Goal: Information Seeking & Learning: Find specific fact

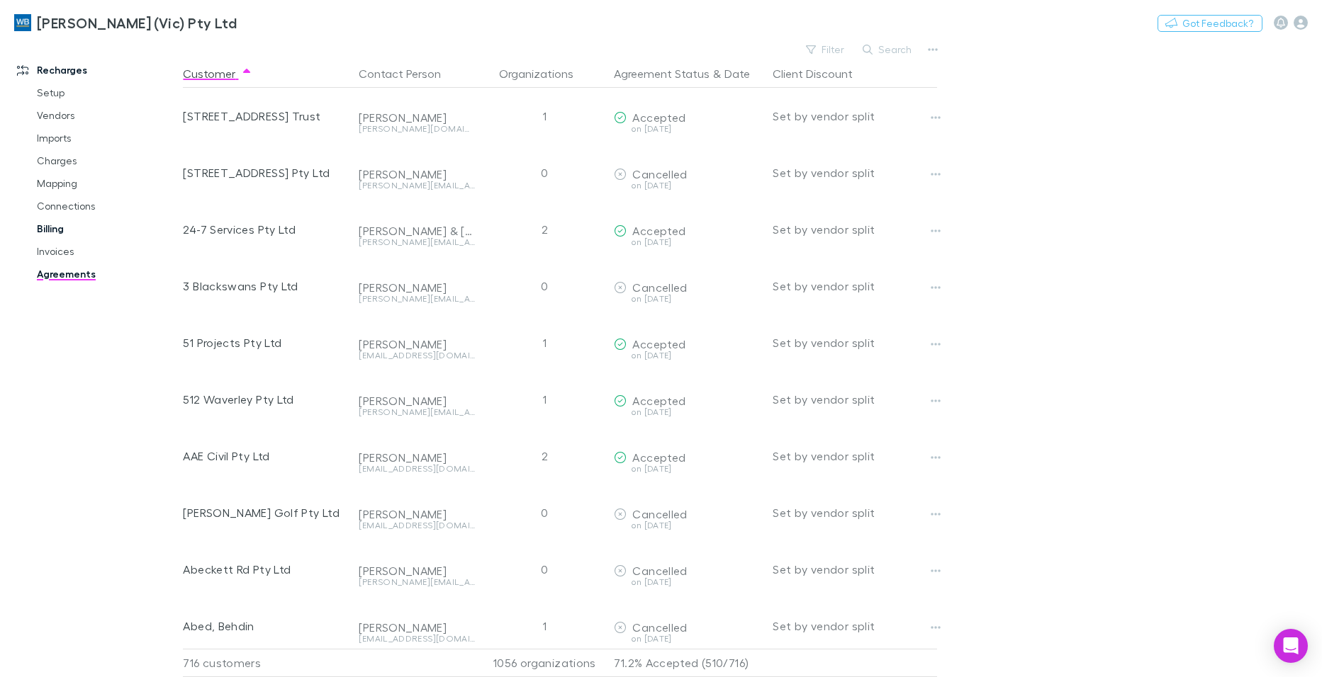
click at [58, 228] on link "Billing" at bounding box center [107, 229] width 168 height 23
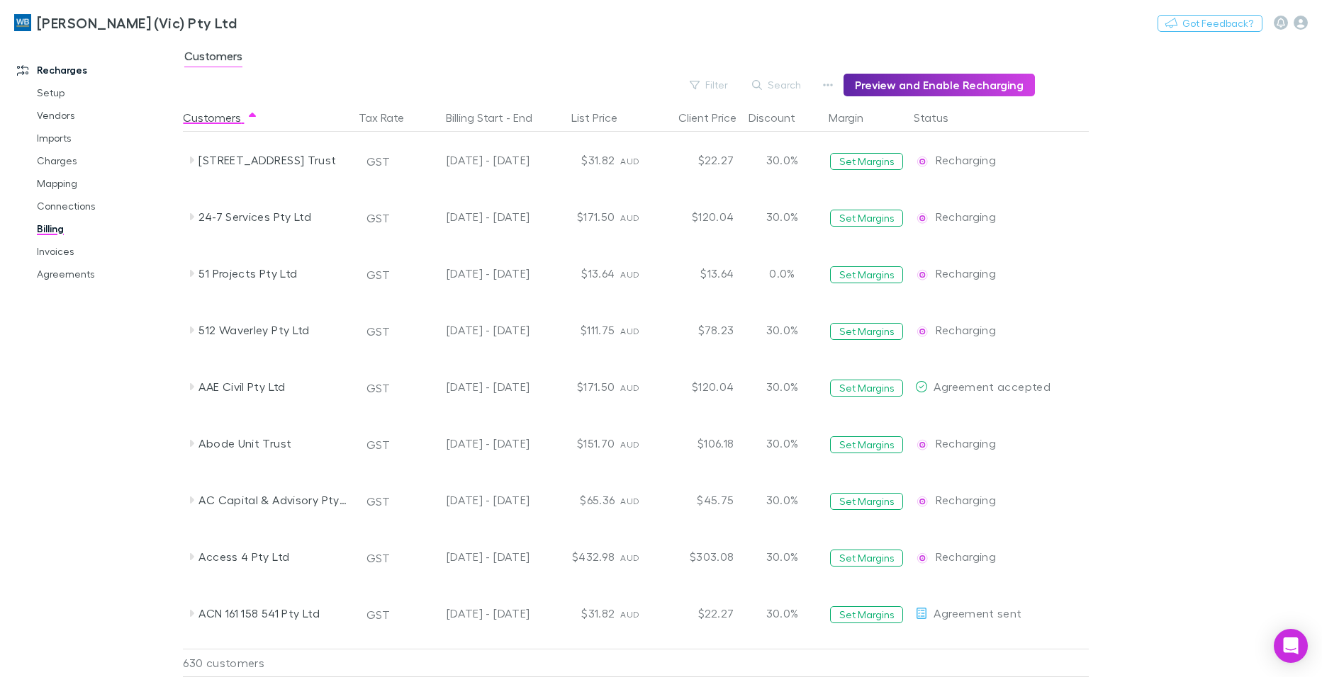
drag, startPoint x: 59, startPoint y: 279, endPoint x: 10, endPoint y: 206, distance: 87.9
click at [59, 279] on link "Agreements" at bounding box center [107, 274] width 168 height 23
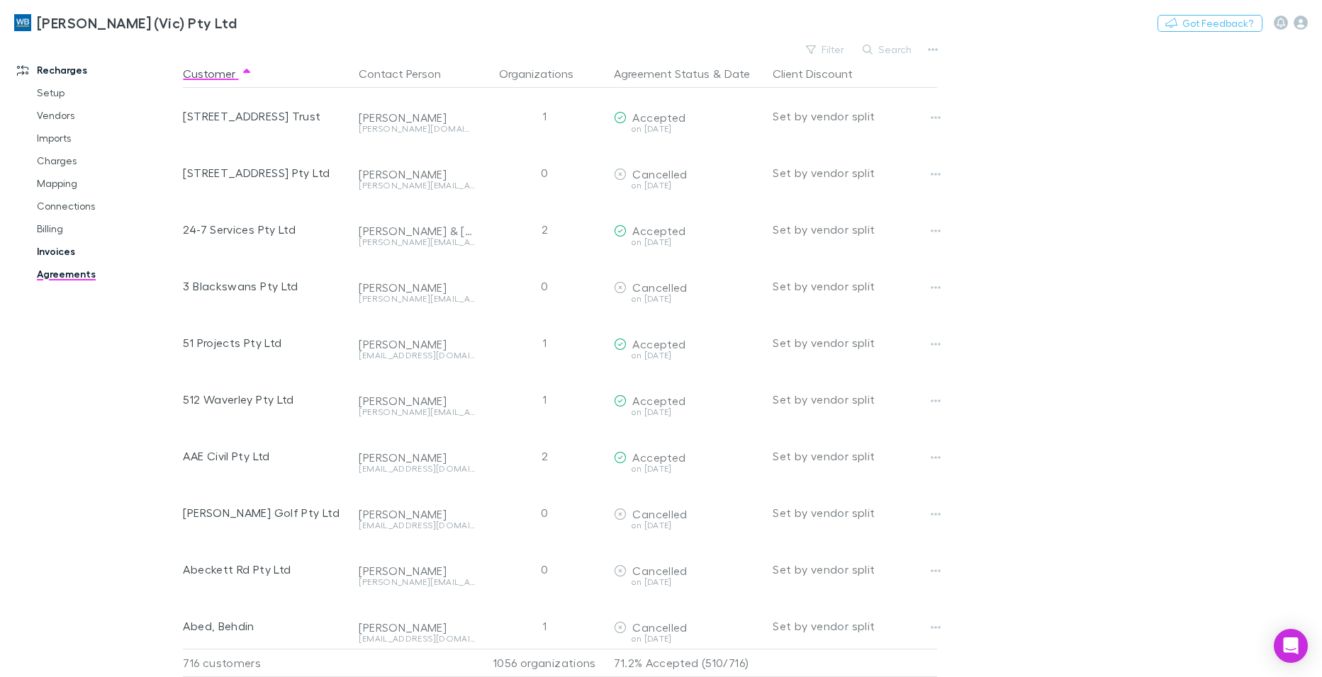
click at [60, 252] on link "Invoices" at bounding box center [107, 251] width 168 height 23
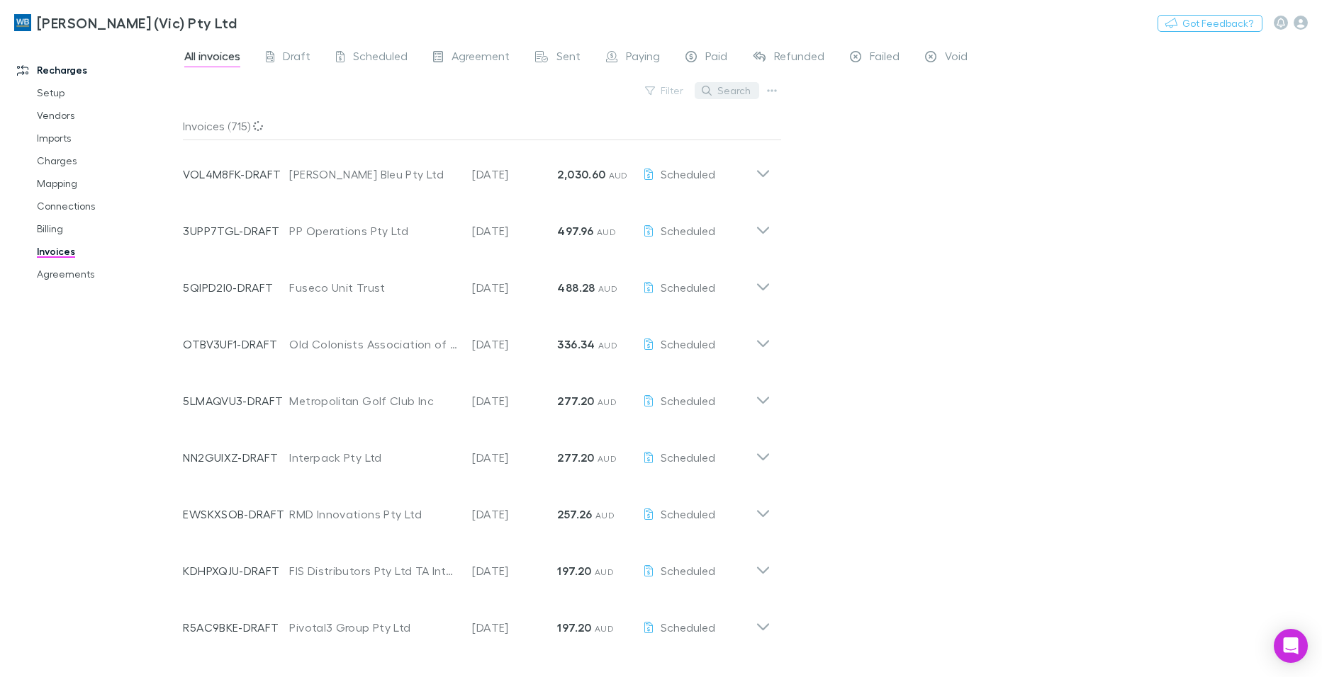
click at [725, 88] on button "Search" at bounding box center [726, 90] width 64 height 17
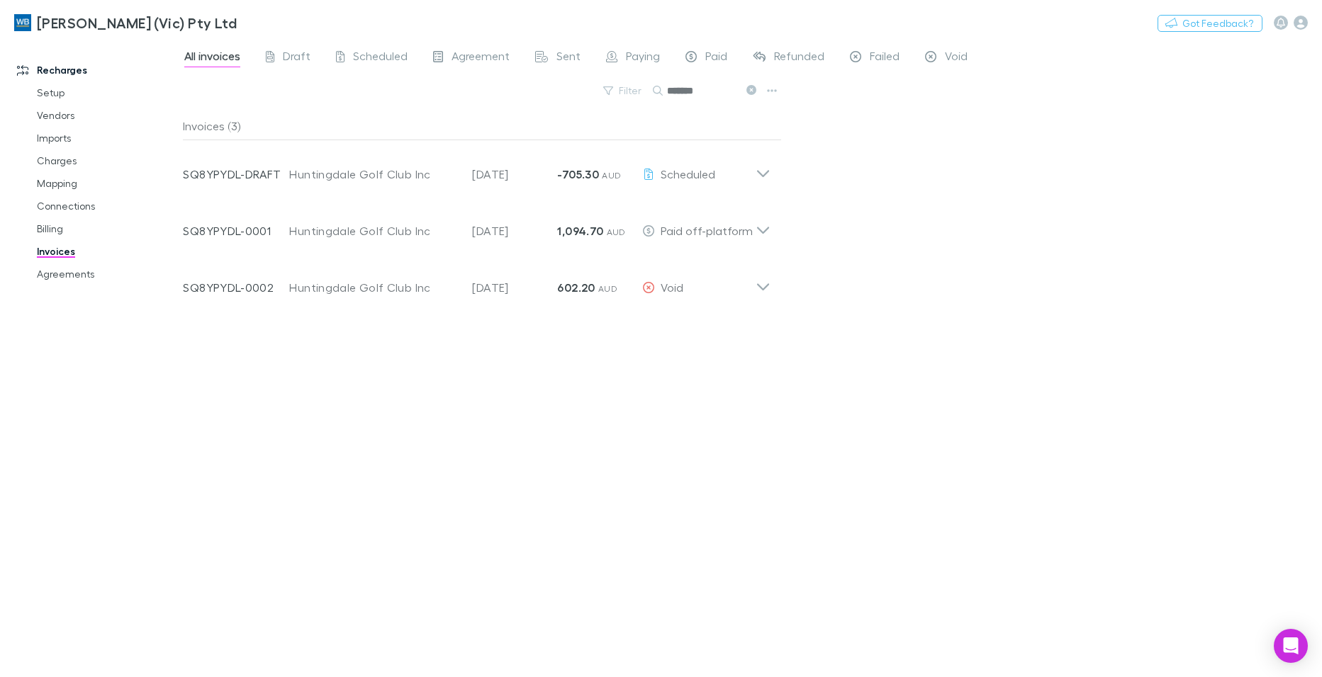
type input "*******"
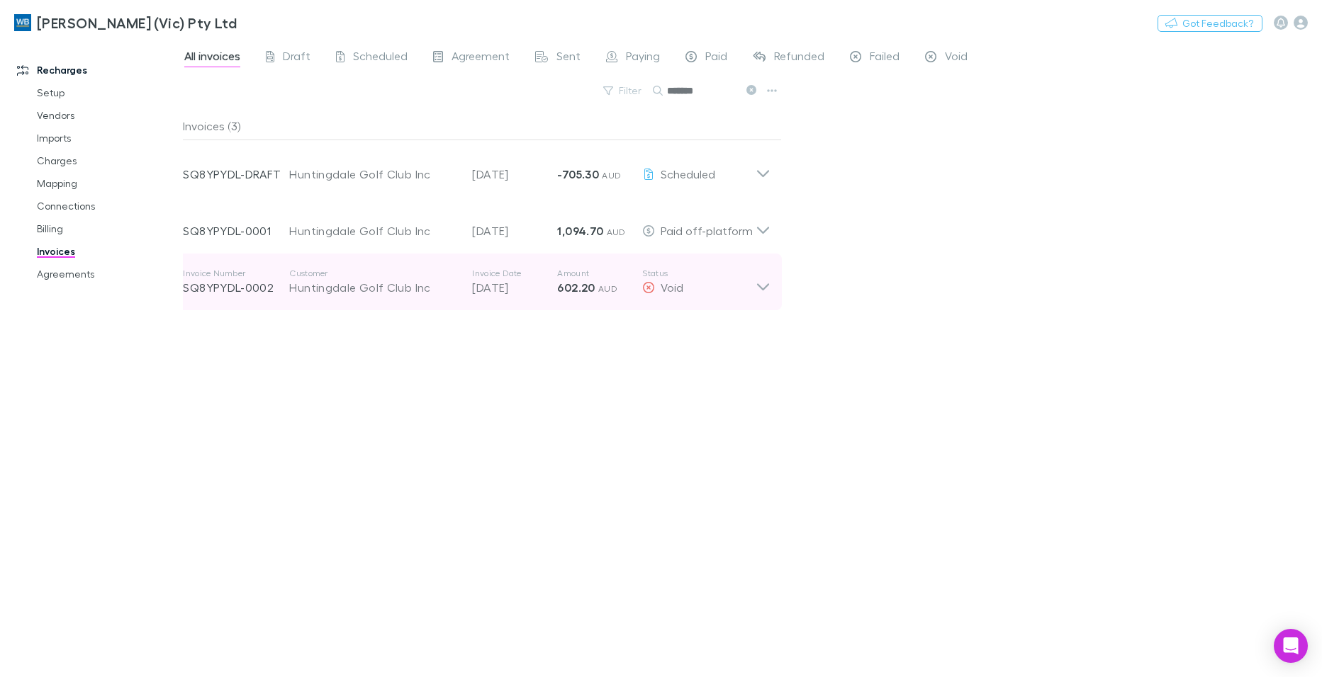
click at [350, 297] on div "Invoice Number SQ8YPYDL-0002 Customer Huntingdale Golf Club Inc Invoice Date [D…" at bounding box center [469, 282] width 573 height 51
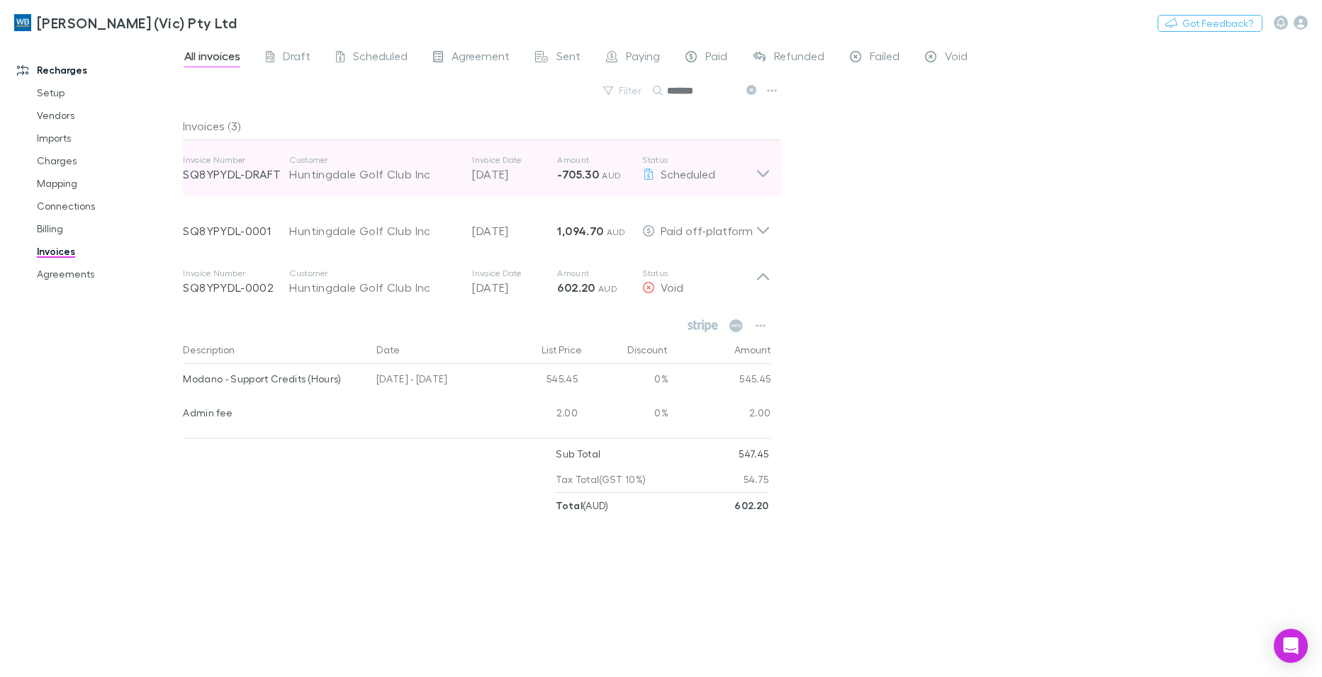
click at [366, 177] on div "Huntingdale Golf Club Inc" at bounding box center [373, 174] width 169 height 17
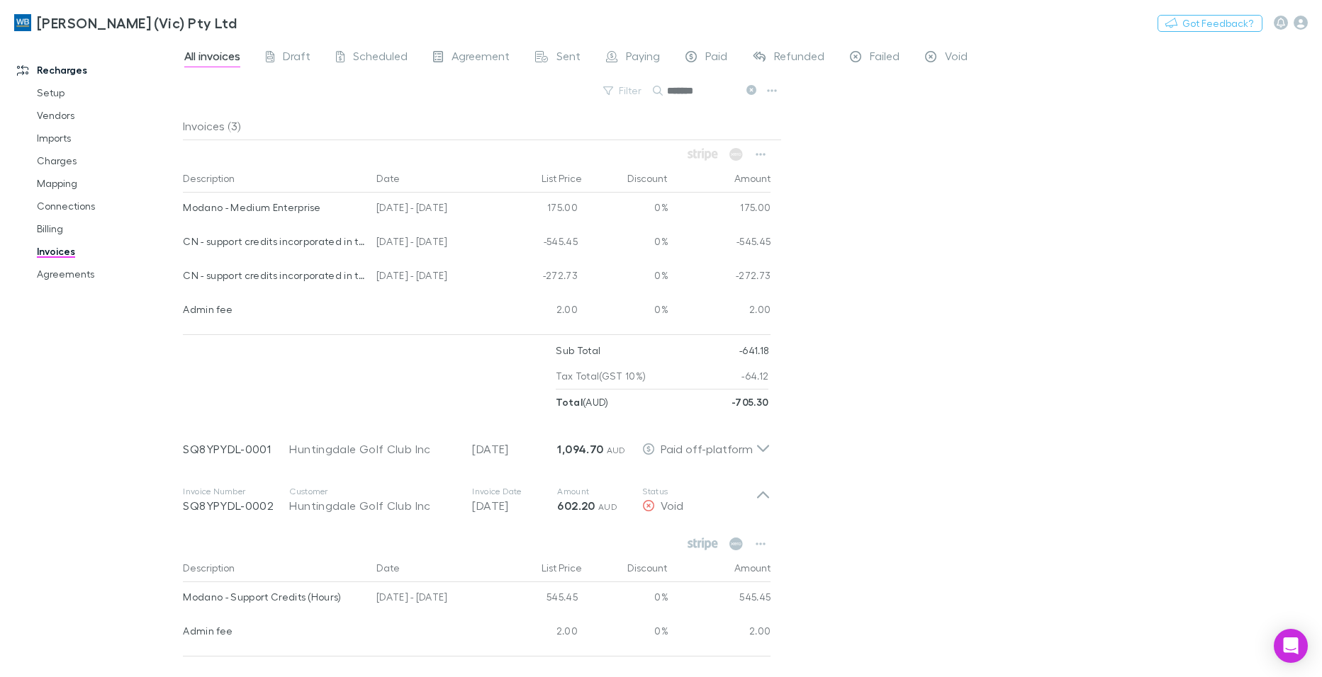
scroll to position [129, 0]
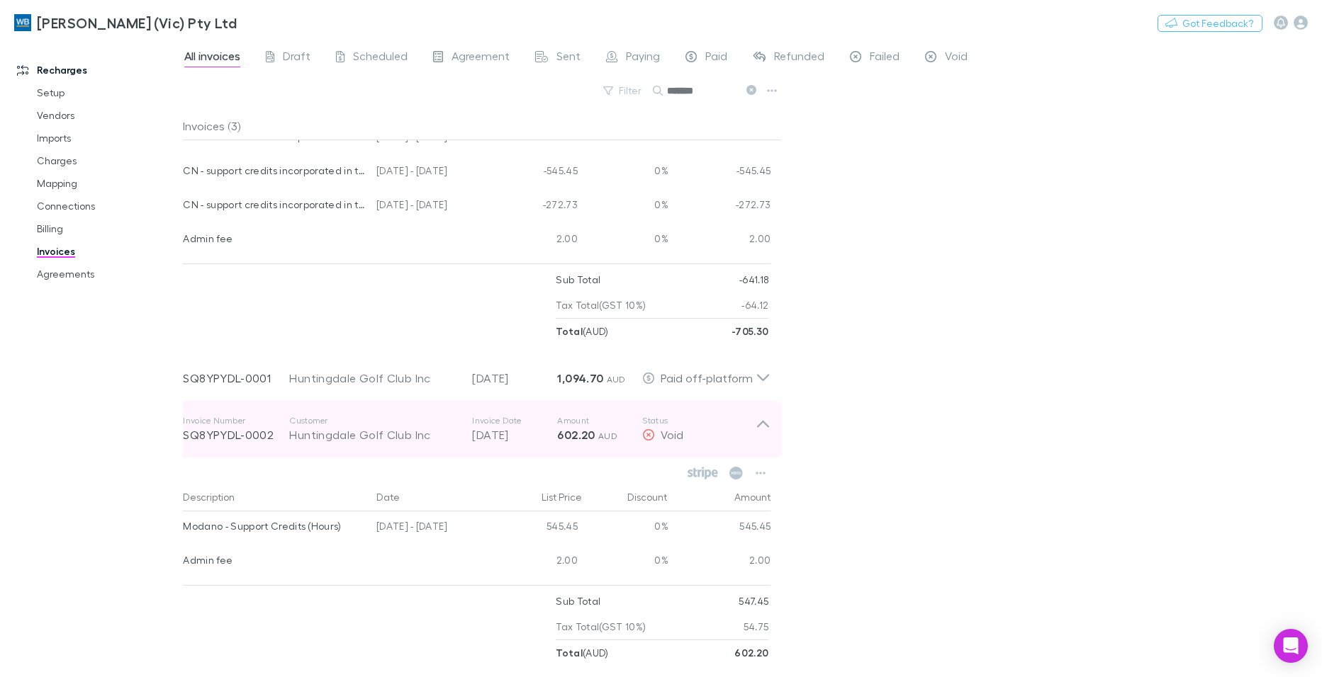
click at [763, 427] on icon at bounding box center [762, 429] width 15 height 28
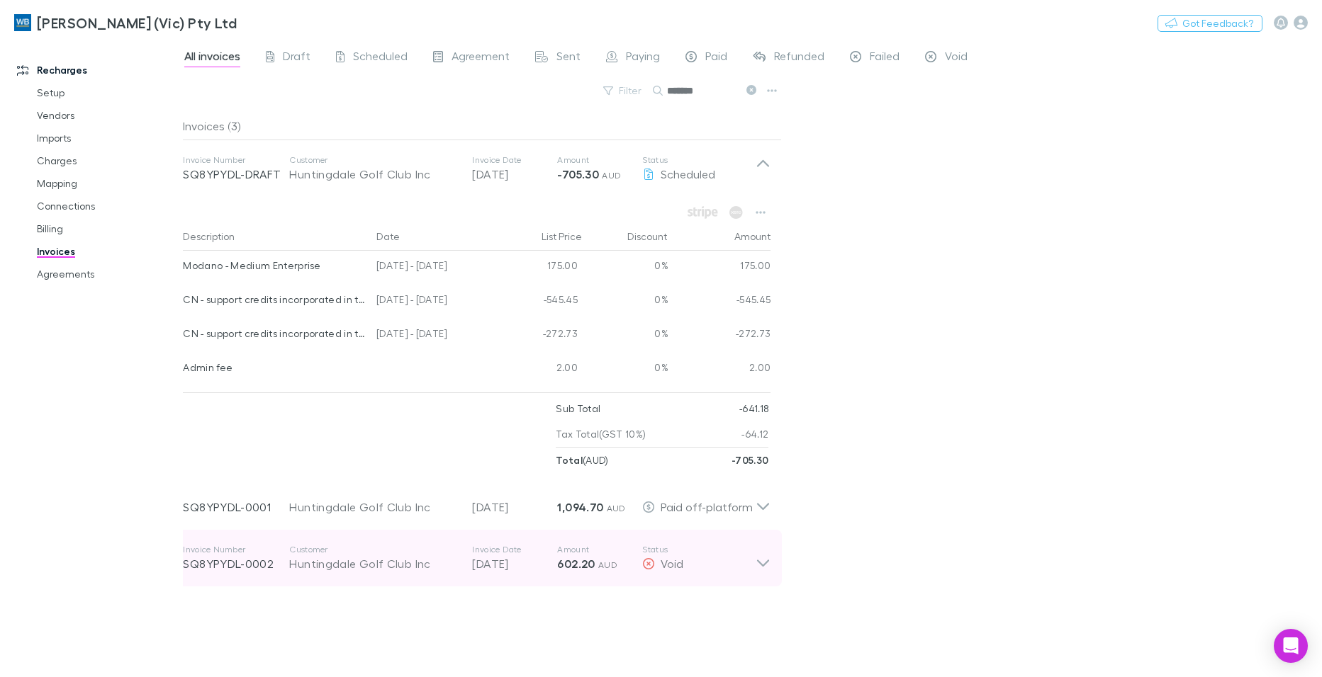
scroll to position [0, 0]
click at [759, 570] on icon at bounding box center [762, 558] width 15 height 28
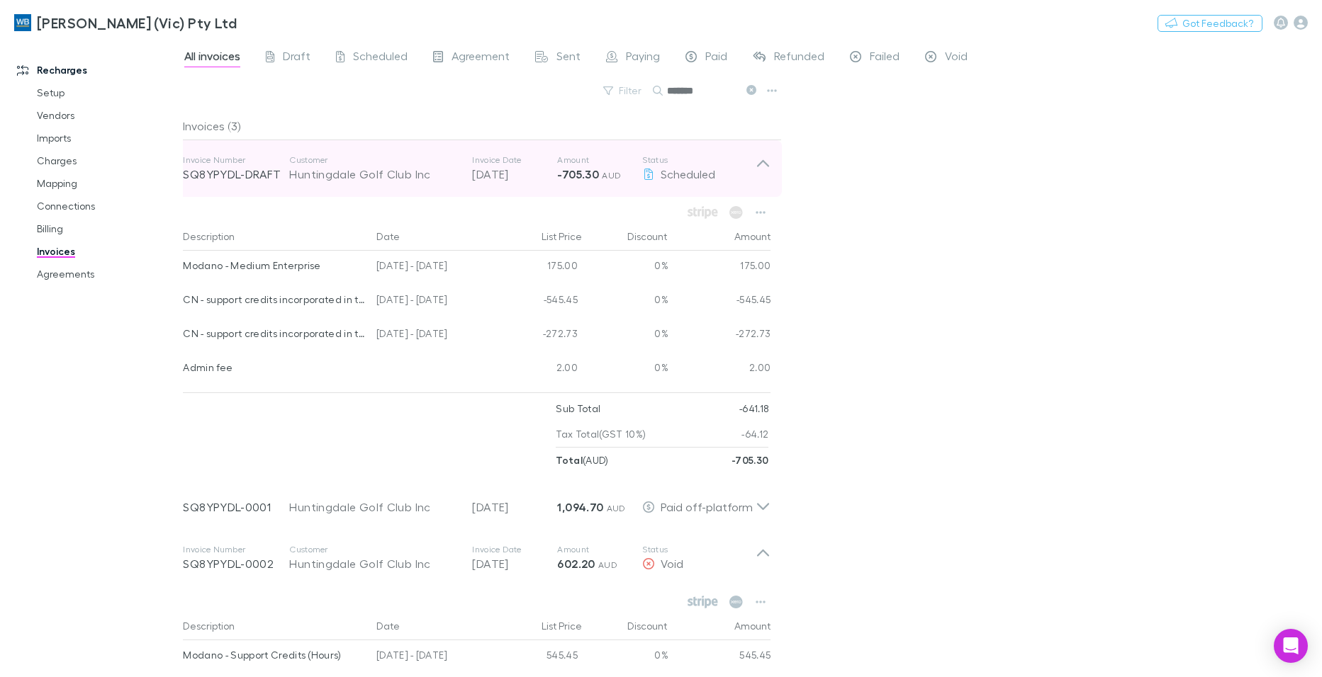
click at [759, 161] on icon at bounding box center [762, 168] width 15 height 28
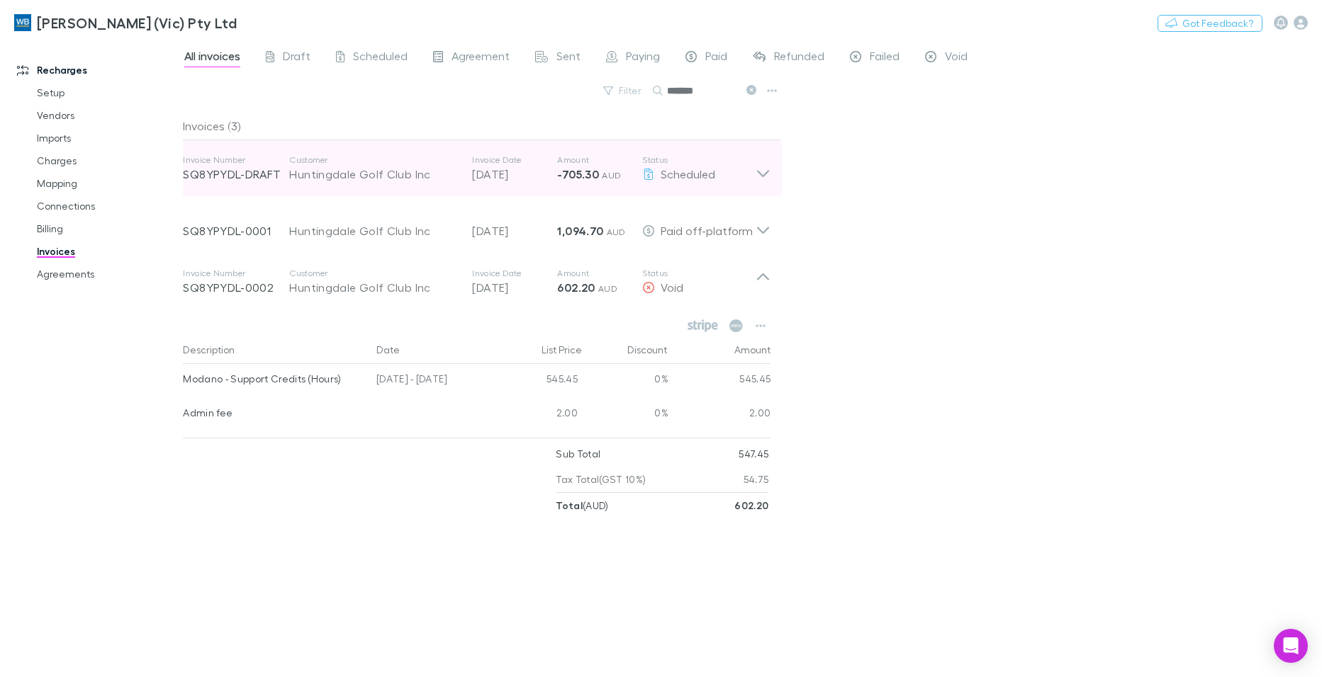
click at [591, 176] on strong "-705.30" at bounding box center [578, 174] width 42 height 14
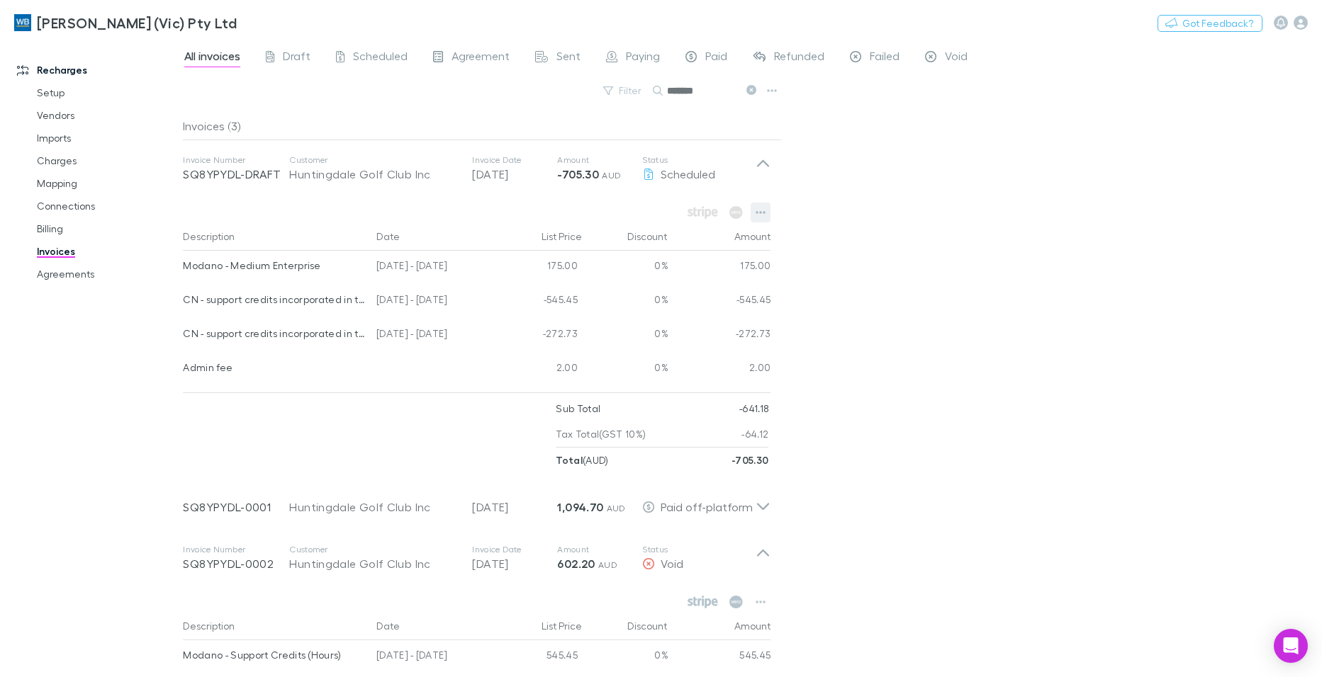
click at [765, 206] on button "button" at bounding box center [760, 213] width 20 height 20
click at [355, 433] on div at bounding box center [661, 338] width 1322 height 677
click at [752, 87] on icon at bounding box center [751, 90] width 10 height 10
click at [697, 91] on button "Search" at bounding box center [674, 91] width 45 height 1
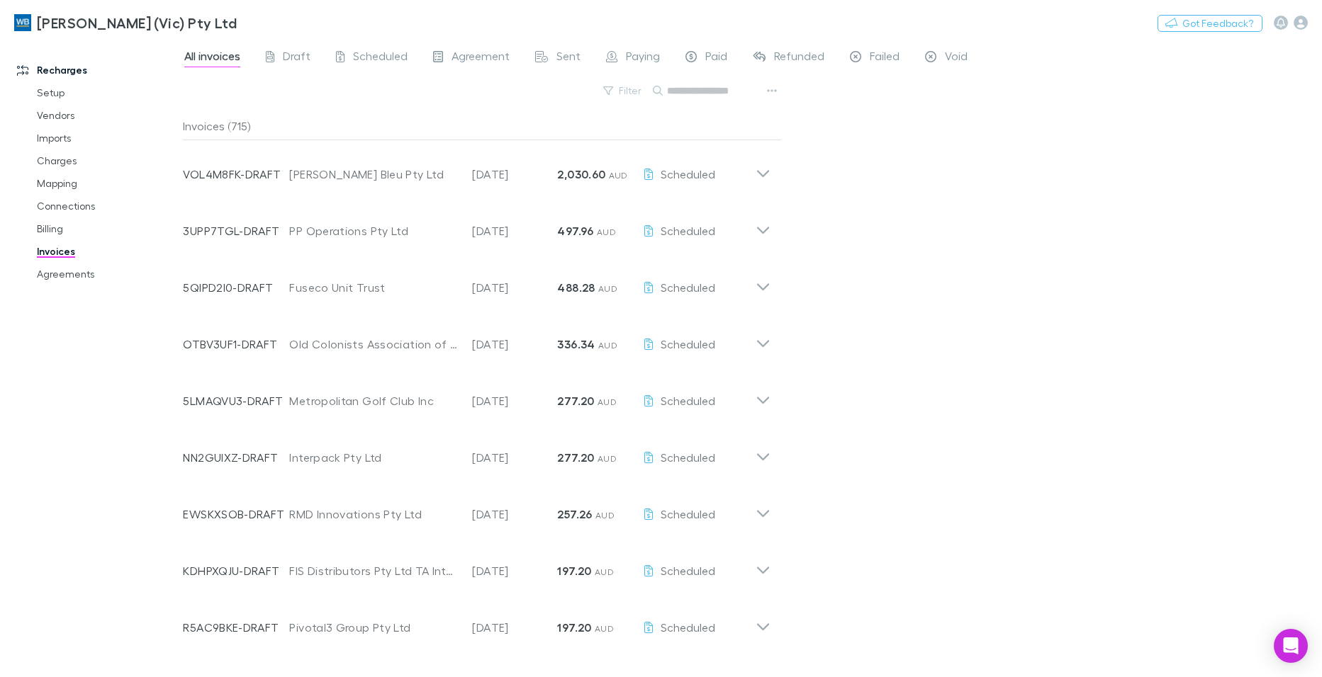
click at [701, 89] on input "text" at bounding box center [702, 91] width 71 height 20
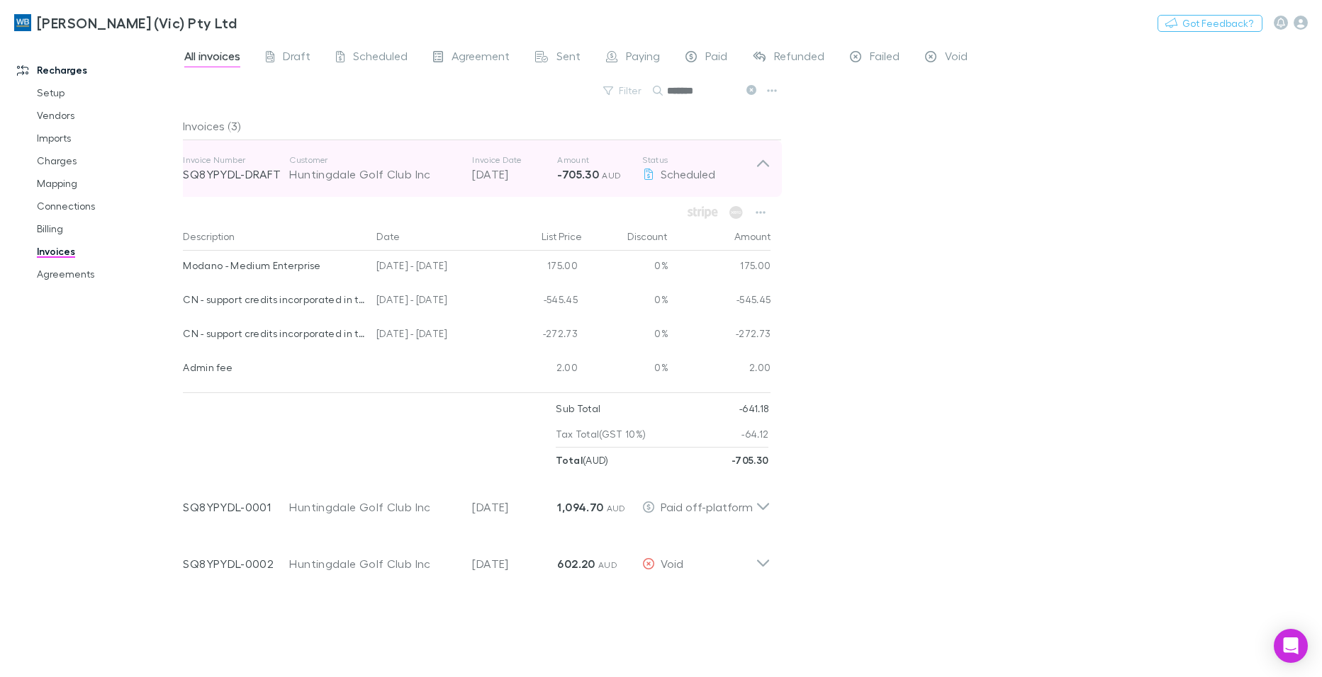
click at [767, 162] on icon at bounding box center [762, 168] width 15 height 28
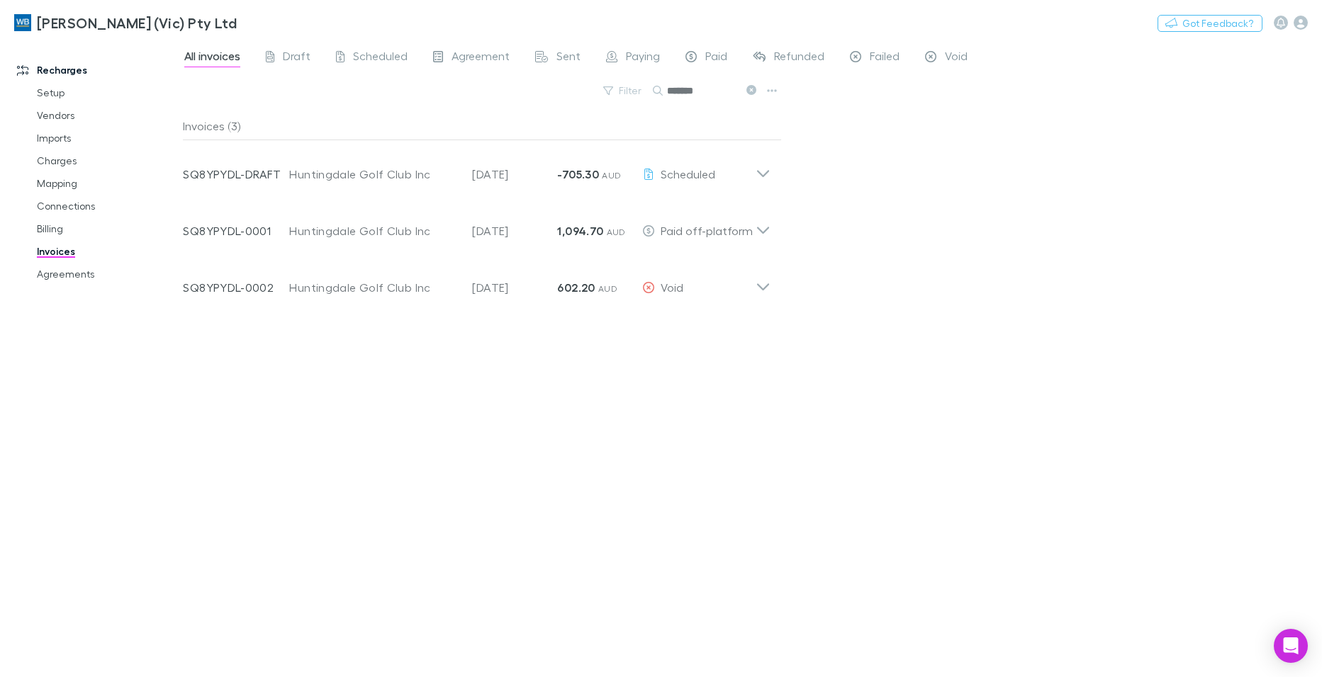
click at [749, 87] on icon at bounding box center [751, 90] width 10 height 10
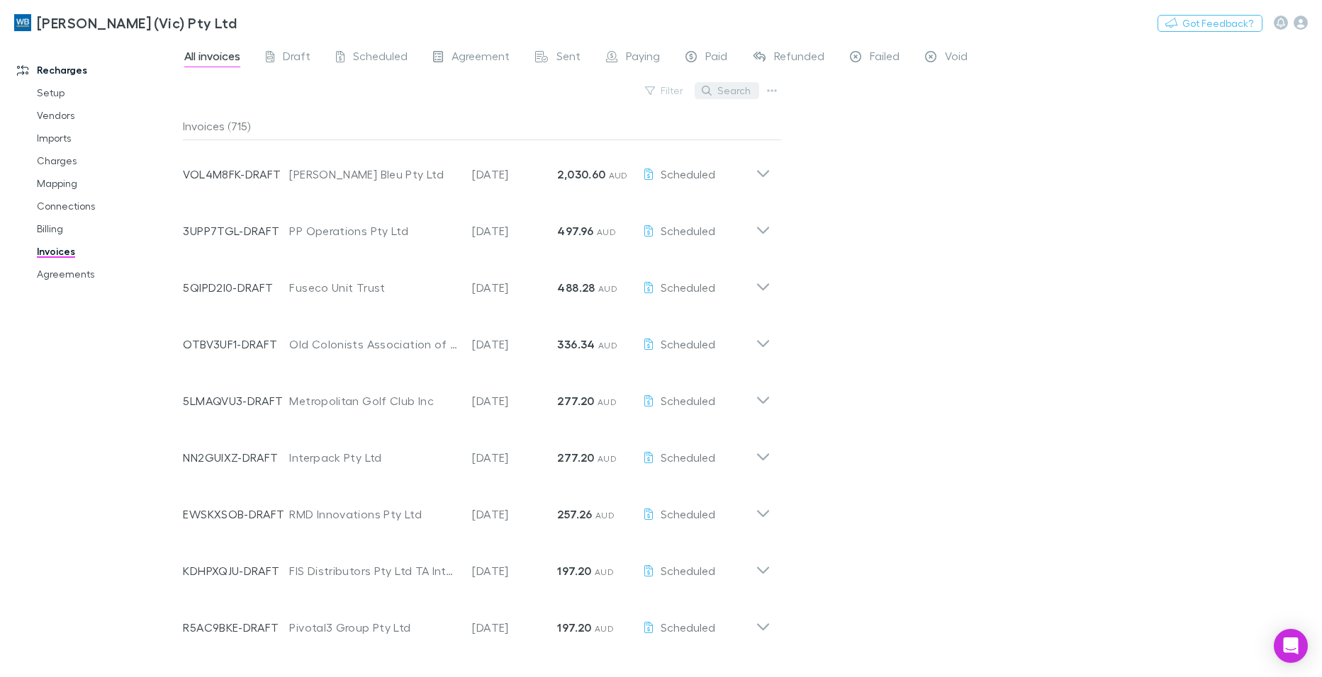
click at [738, 93] on button "Search" at bounding box center [726, 90] width 64 height 17
type input "*********"
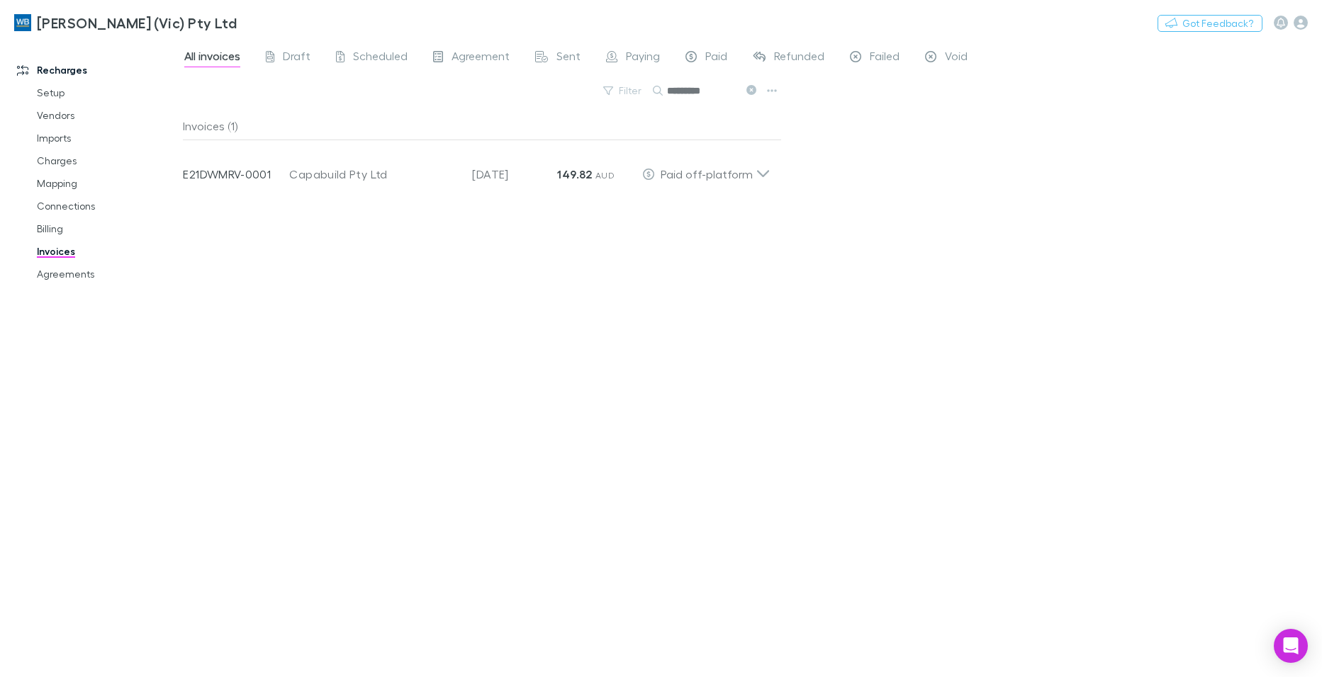
click at [709, 93] on input "*********" at bounding box center [702, 91] width 71 height 20
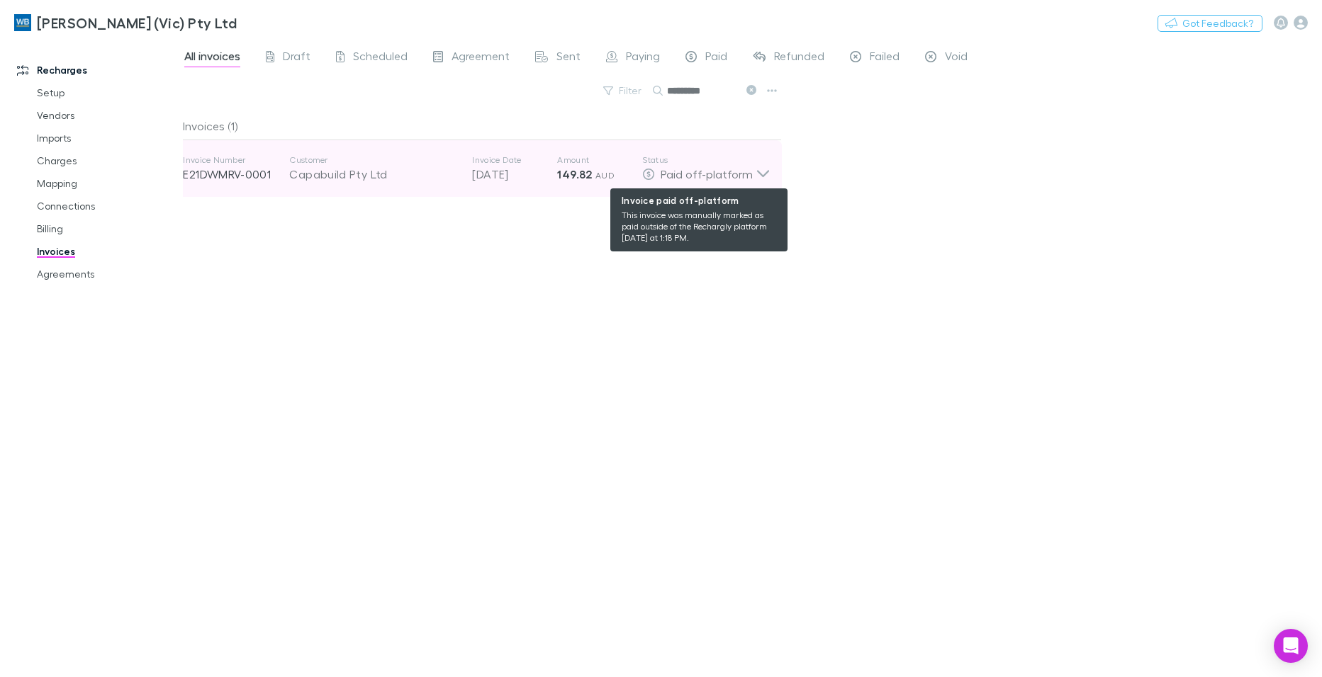
click at [746, 177] on span "Paid off-platform" at bounding box center [706, 173] width 92 height 13
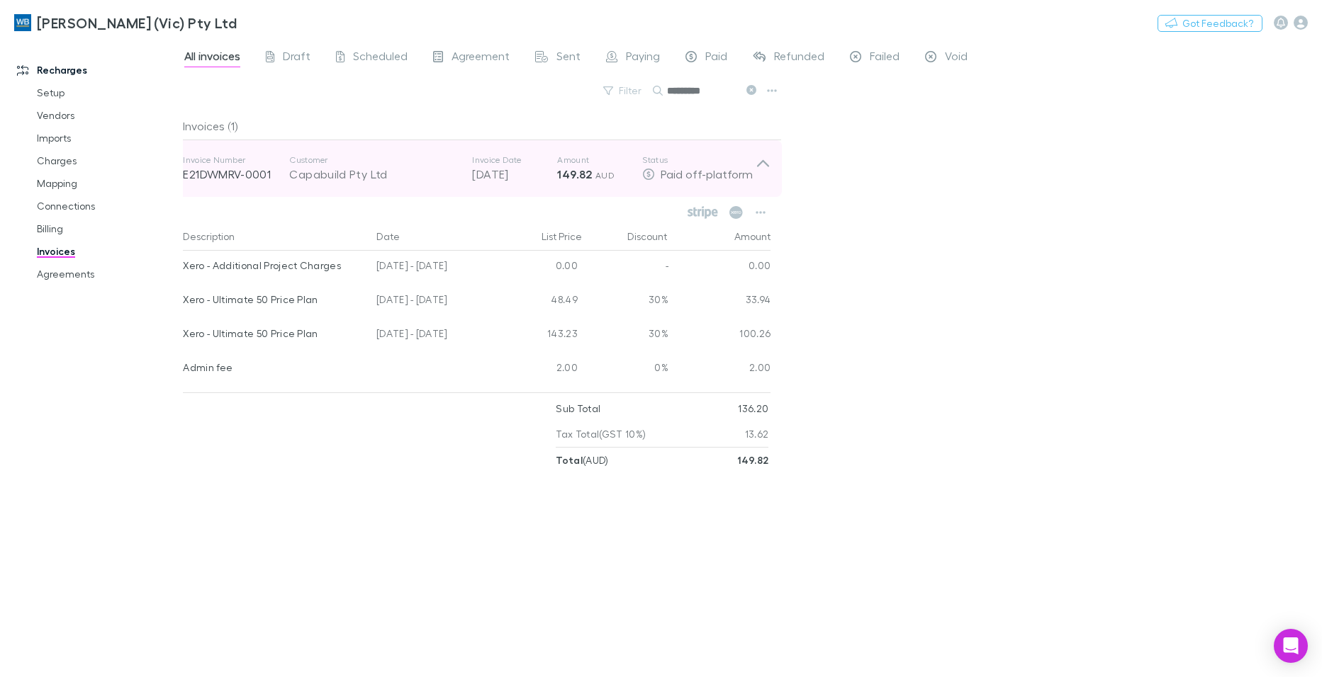
click at [759, 160] on icon at bounding box center [762, 168] width 15 height 28
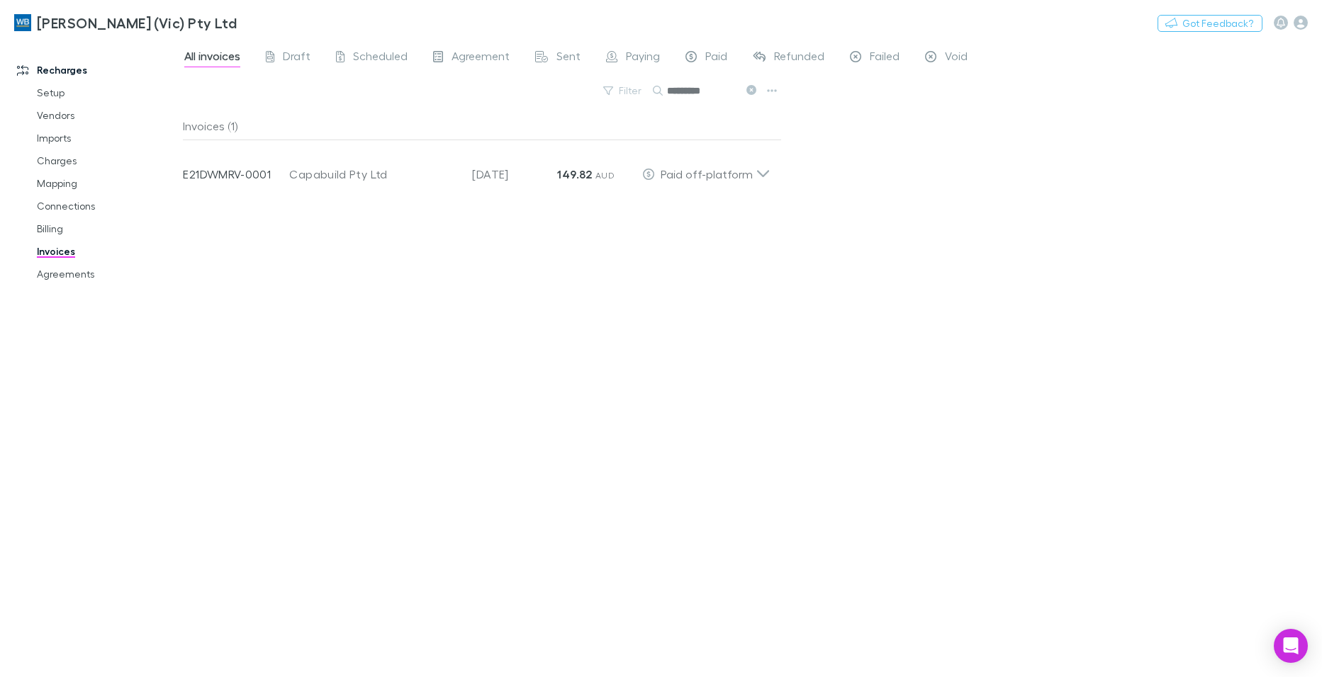
click at [751, 86] on icon at bounding box center [751, 90] width 10 height 10
click at [697, 91] on button "Search" at bounding box center [674, 91] width 45 height 1
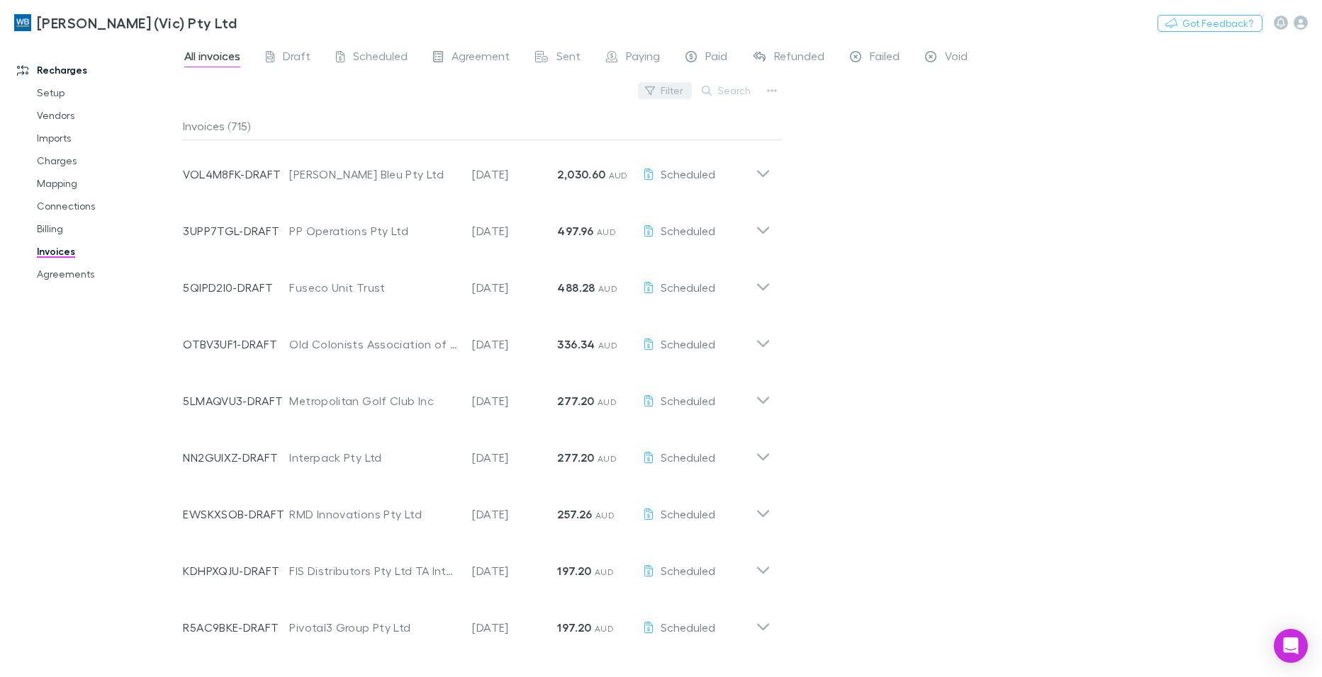
click at [647, 90] on button "Filter" at bounding box center [665, 90] width 54 height 17
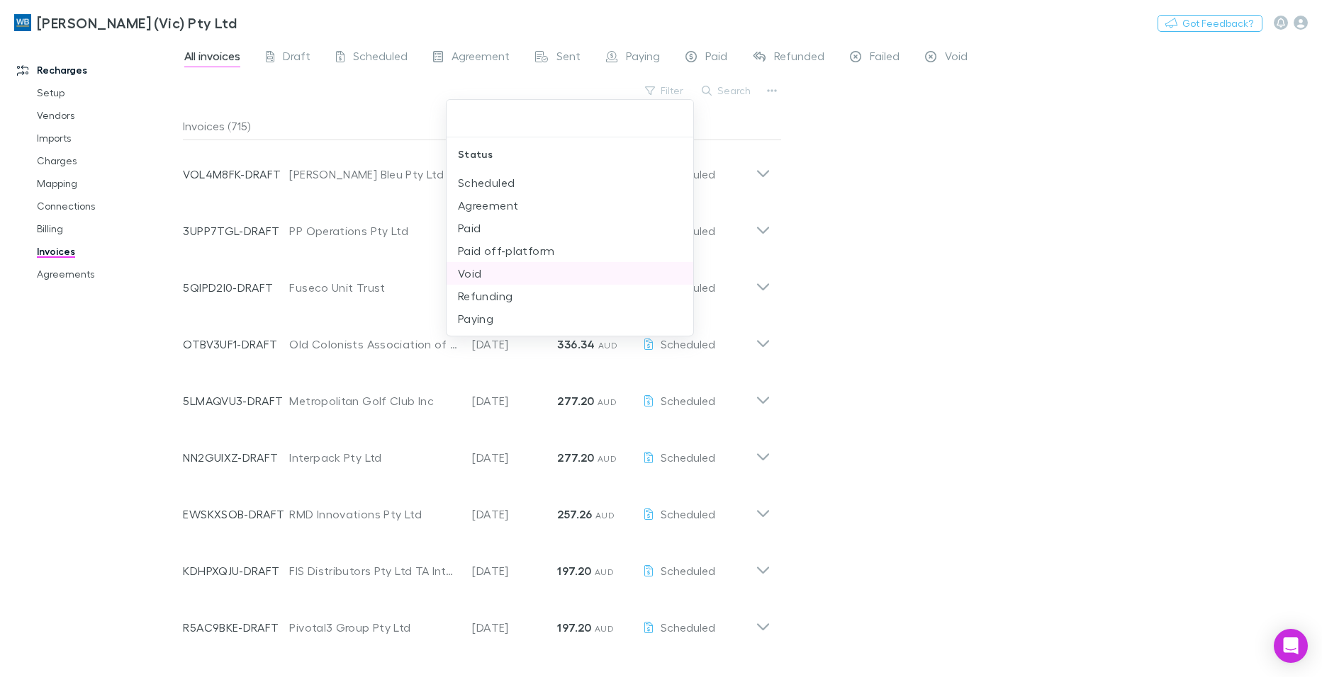
click at [522, 247] on li "Paid off-platform" at bounding box center [569, 251] width 247 height 23
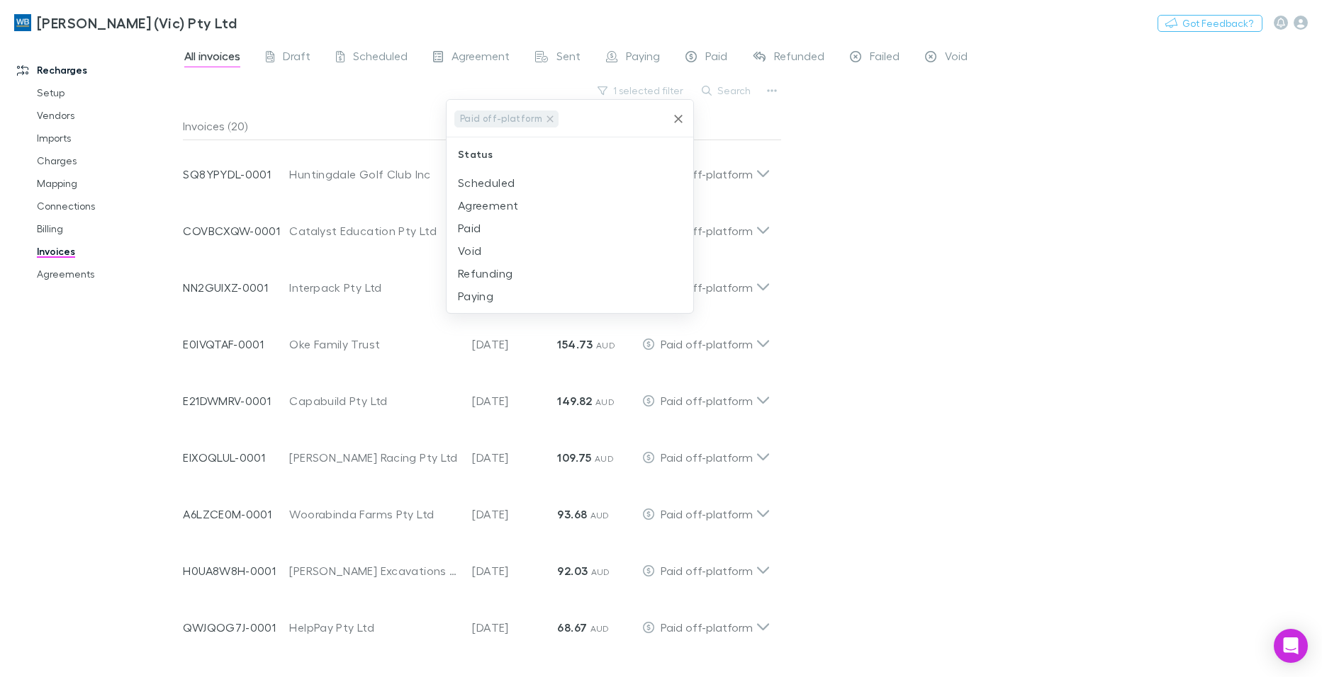
click at [1095, 226] on div at bounding box center [661, 338] width 1322 height 677
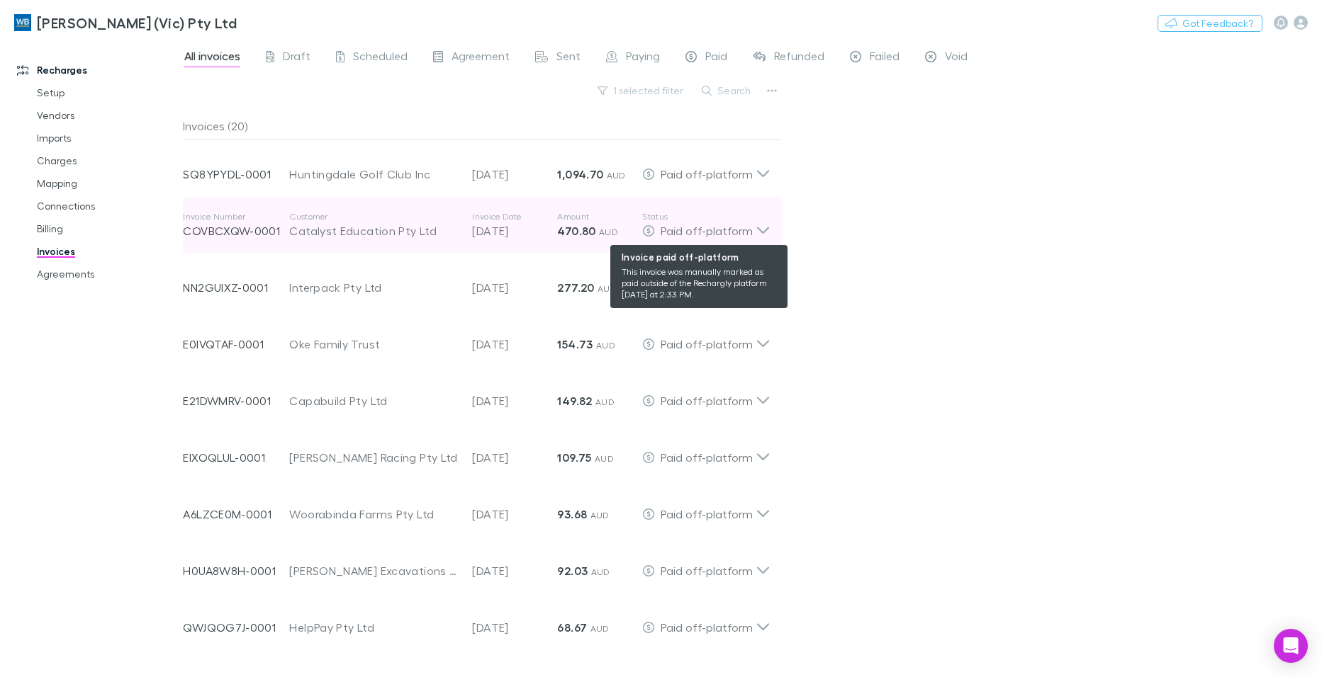
click at [760, 230] on icon at bounding box center [763, 230] width 12 height 7
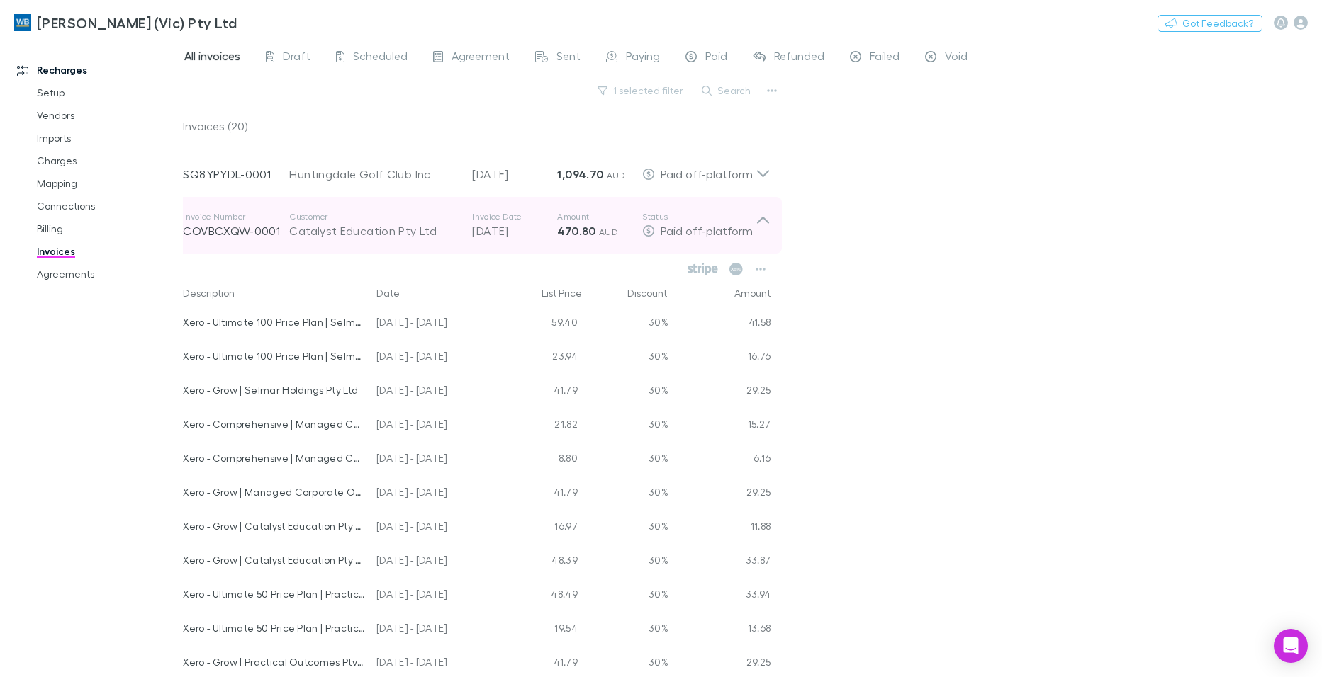
click at [759, 216] on icon at bounding box center [762, 225] width 15 height 28
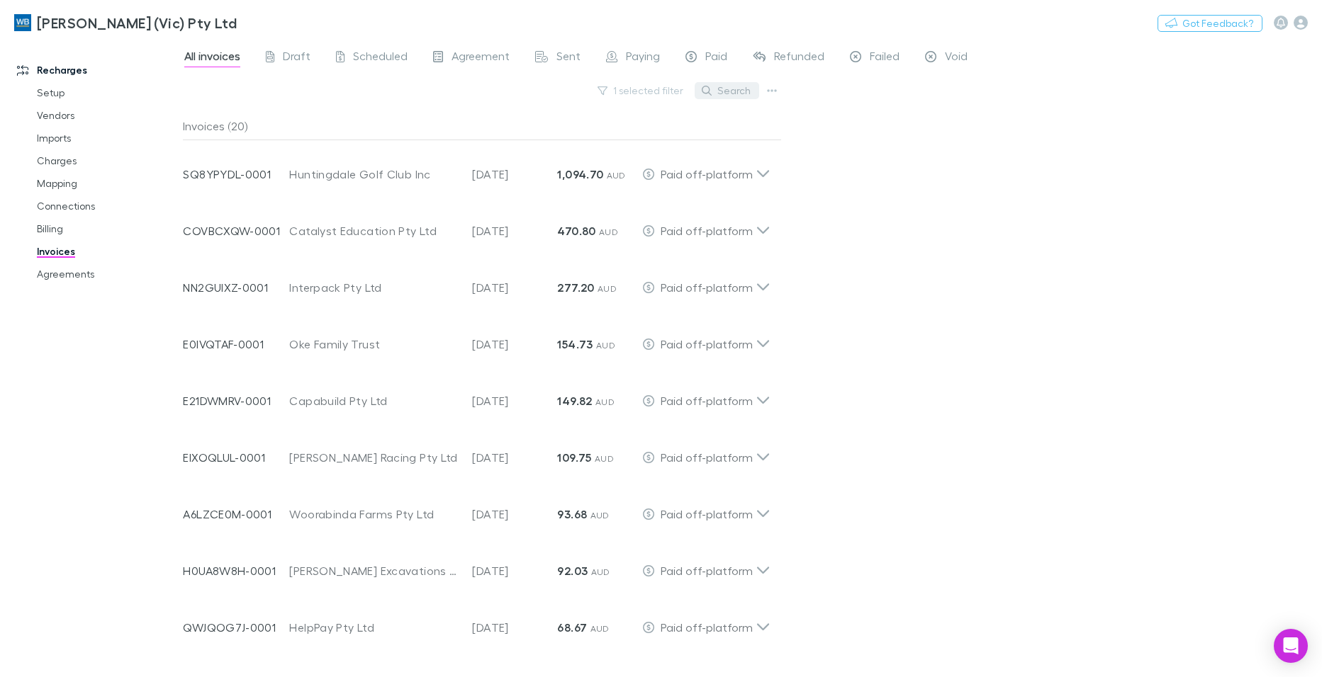
click at [731, 86] on button "Search" at bounding box center [726, 90] width 64 height 17
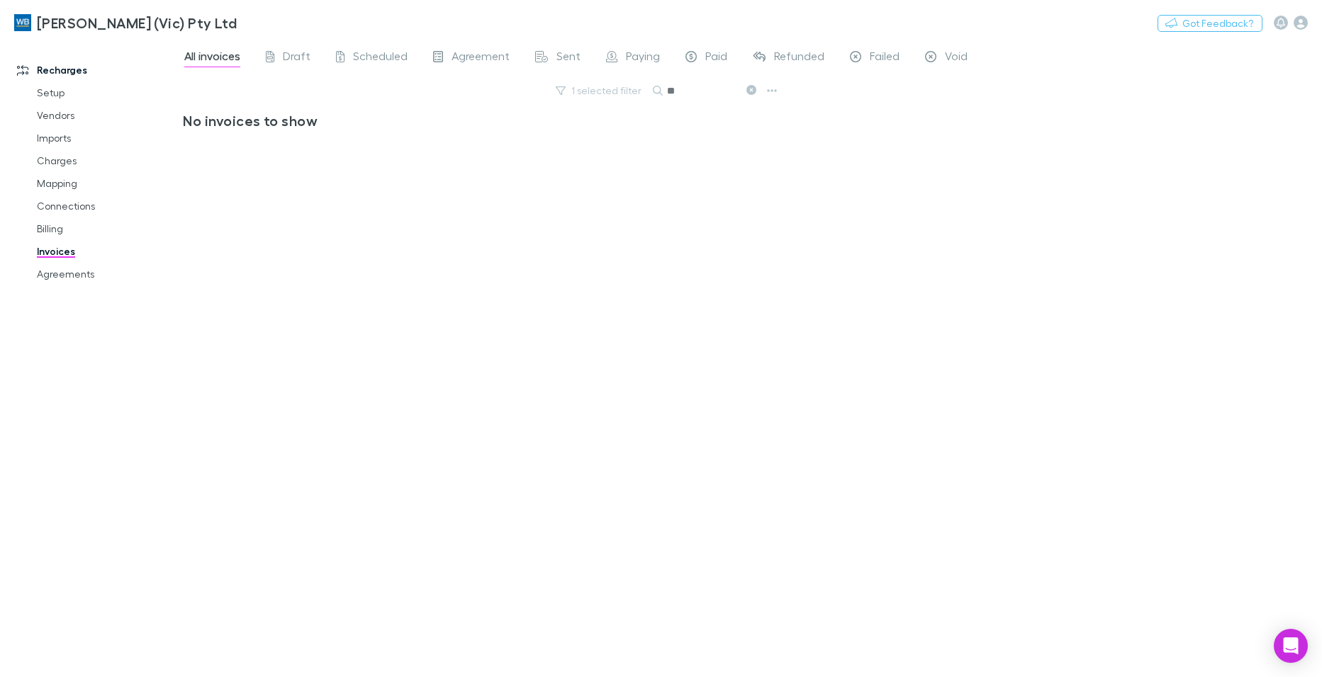
type input "*"
type input "******"
